Goal: Transaction & Acquisition: Download file/media

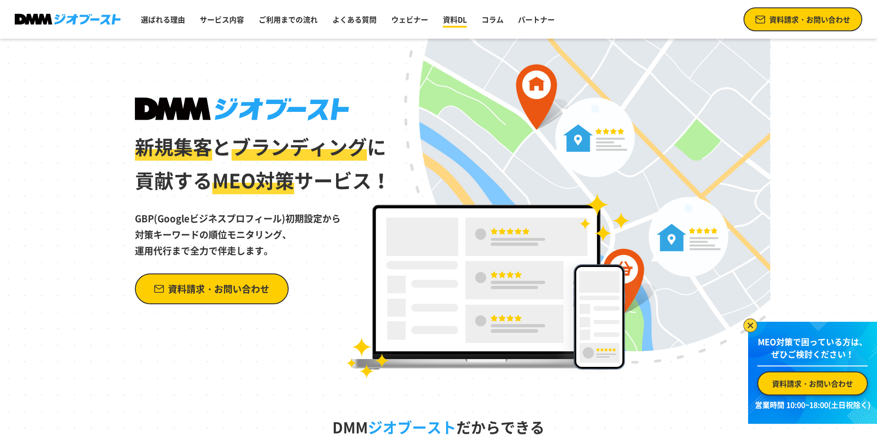
click at [449, 16] on link "資料DL" at bounding box center [454, 19] width 31 height 18
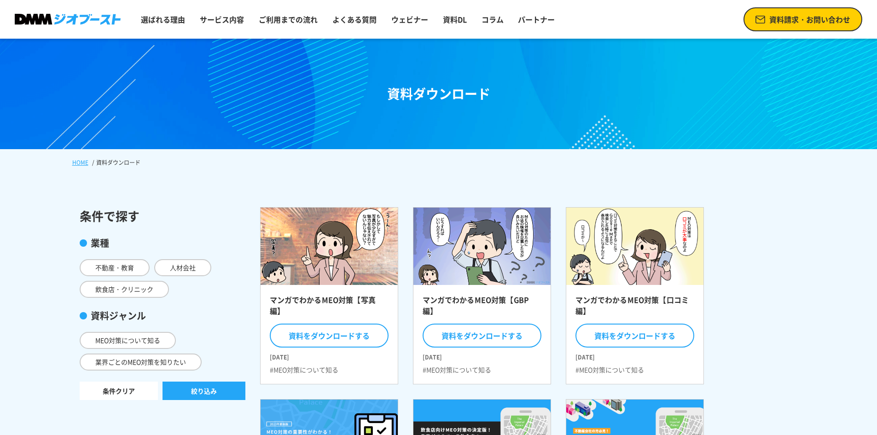
scroll to position [153, 0]
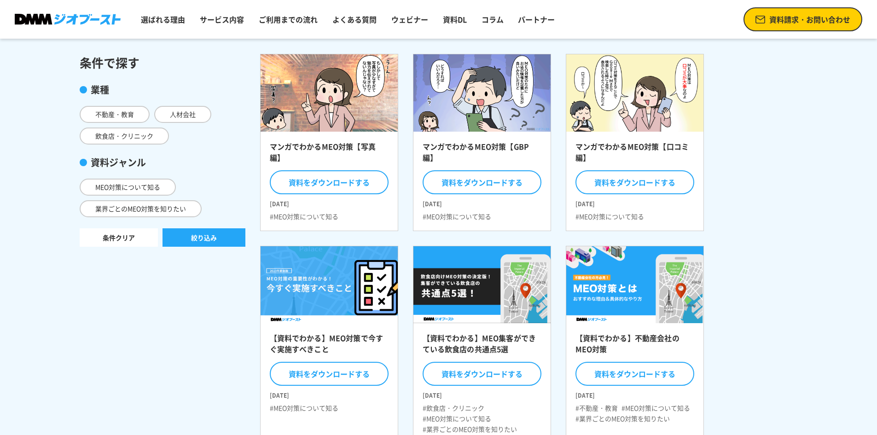
click at [324, 118] on img at bounding box center [329, 93] width 151 height 85
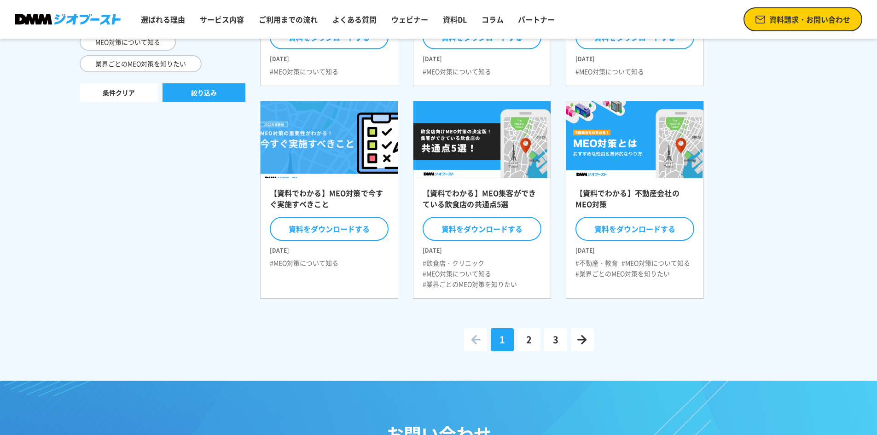
scroll to position [307, 0]
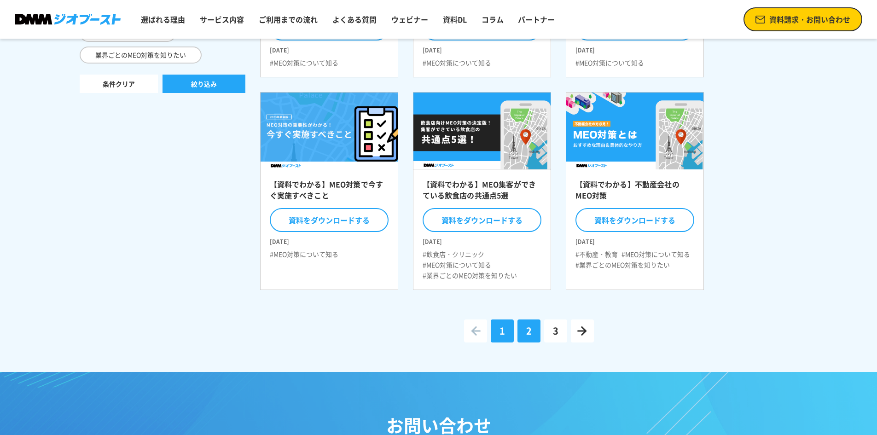
click at [530, 330] on span "2" at bounding box center [529, 331] width 6 height 14
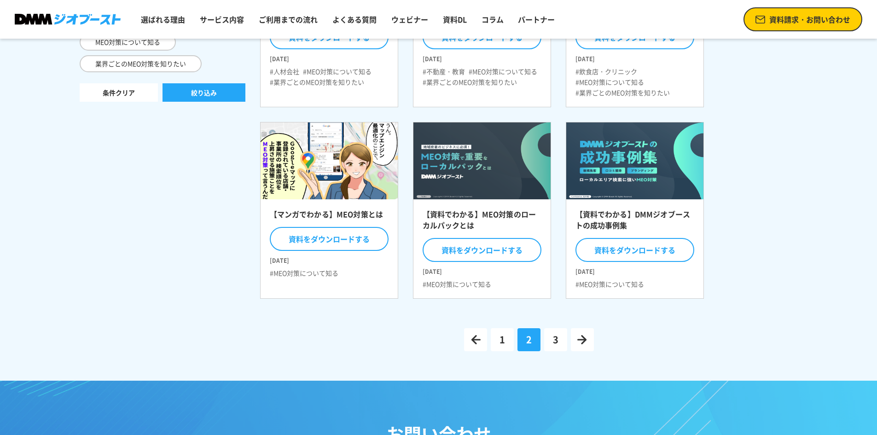
scroll to position [307, 0]
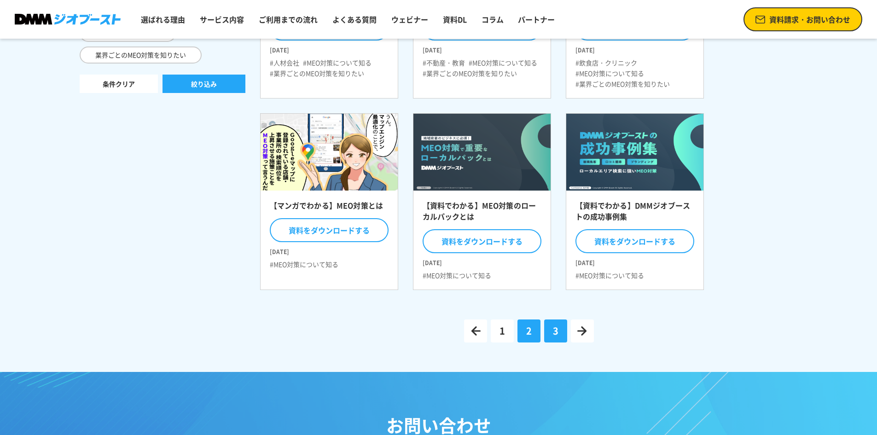
click at [552, 330] on link "3" at bounding box center [555, 331] width 23 height 23
